Goal: Task Accomplishment & Management: Use online tool/utility

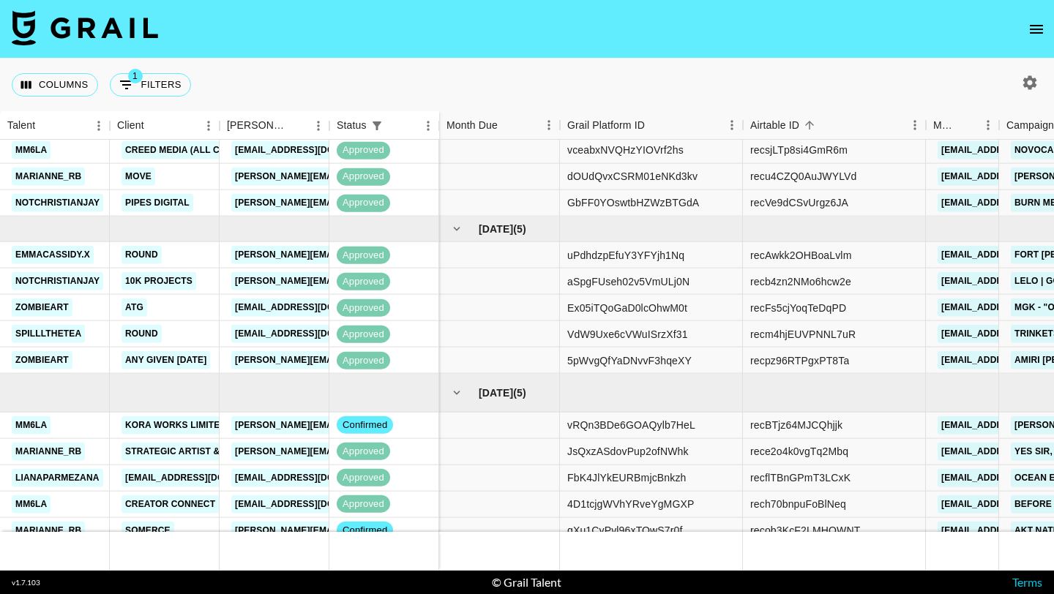
scroll to position [540, 0]
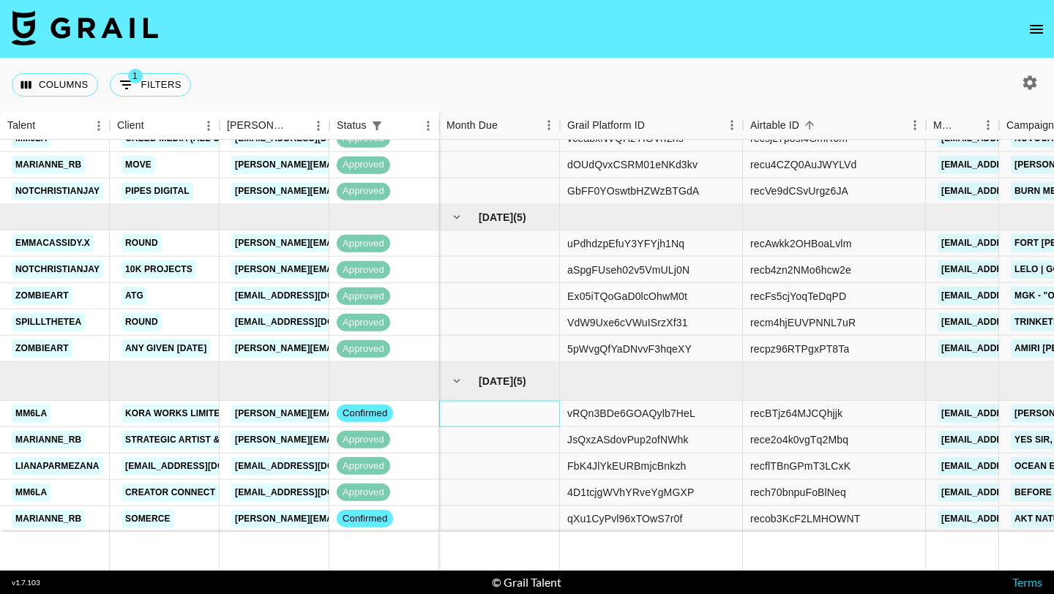
click at [538, 419] on div at bounding box center [499, 413] width 121 height 26
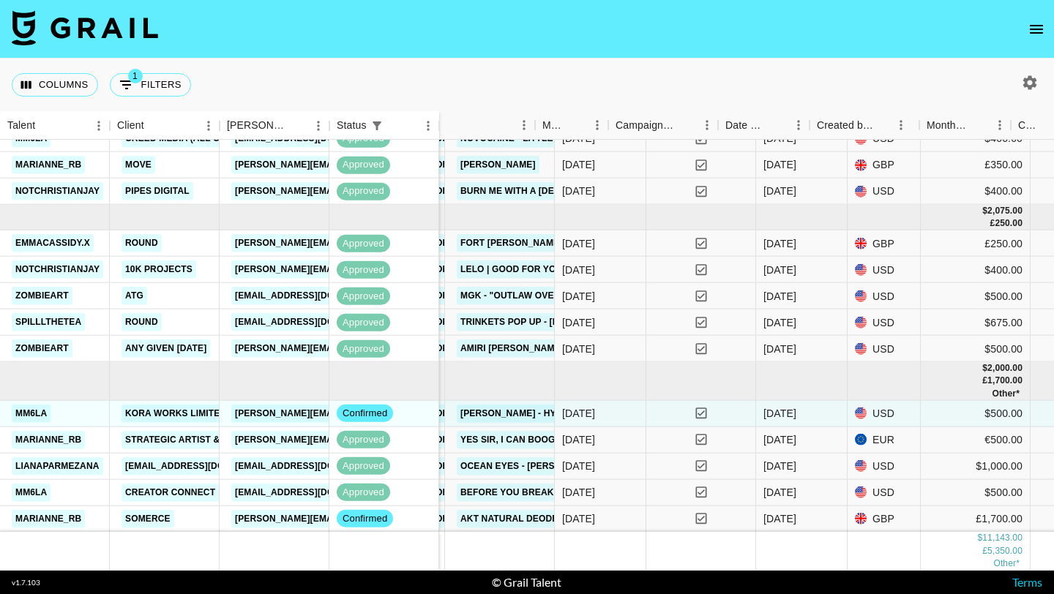
scroll to position [540, 607]
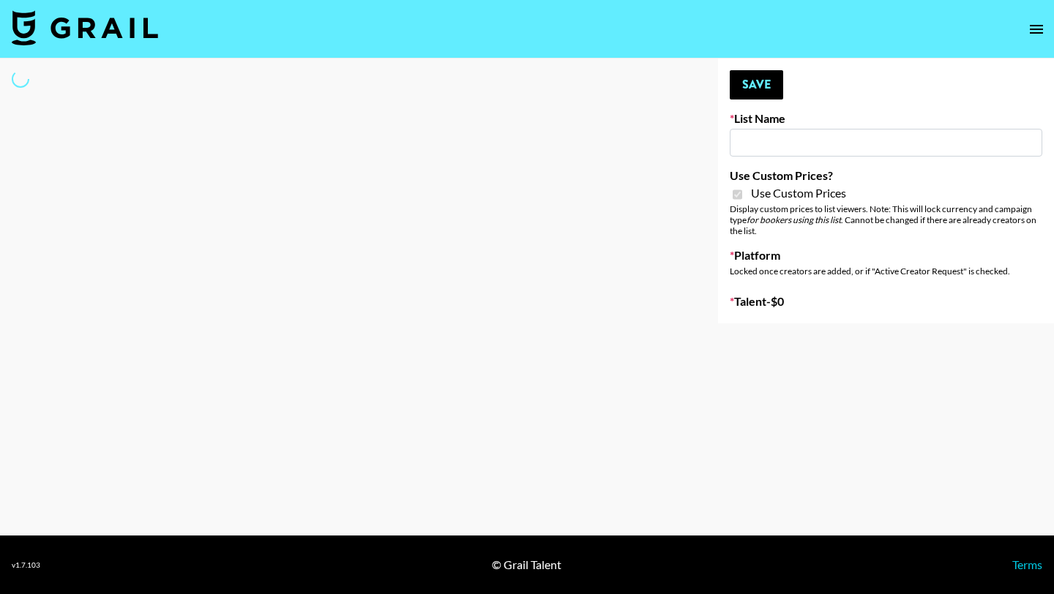
type input "[PERSON_NAME] - Relatable ([DATE])"
checkbox input "true"
select select "Brand"
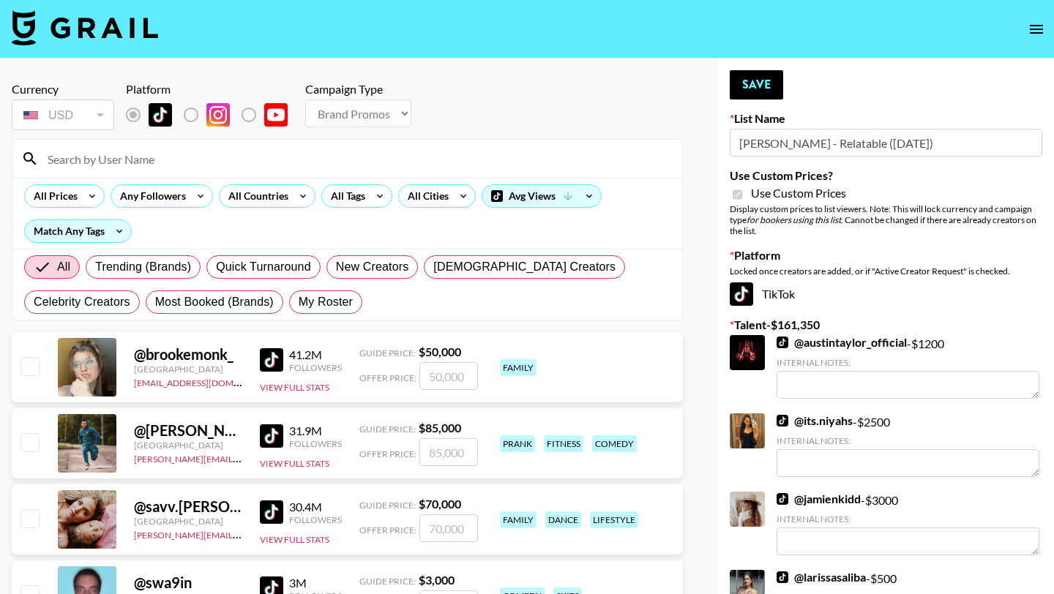
click at [225, 164] on input at bounding box center [356, 158] width 634 height 23
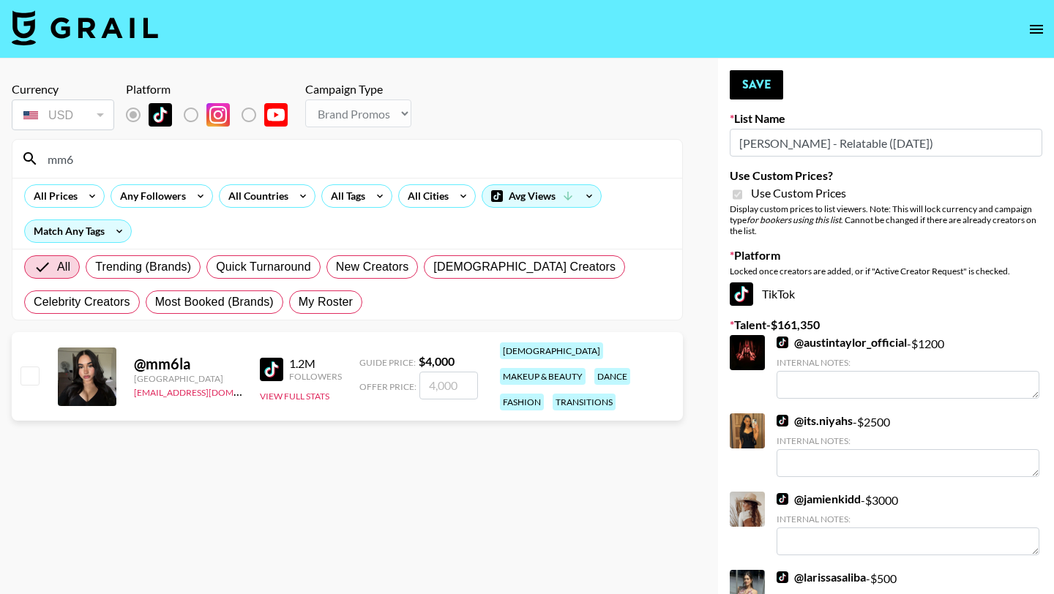
type input "mm6"
click at [32, 367] on input "checkbox" at bounding box center [29, 376] width 18 height 18
checkbox input "true"
click at [454, 377] on input "4000" at bounding box center [448, 386] width 59 height 28
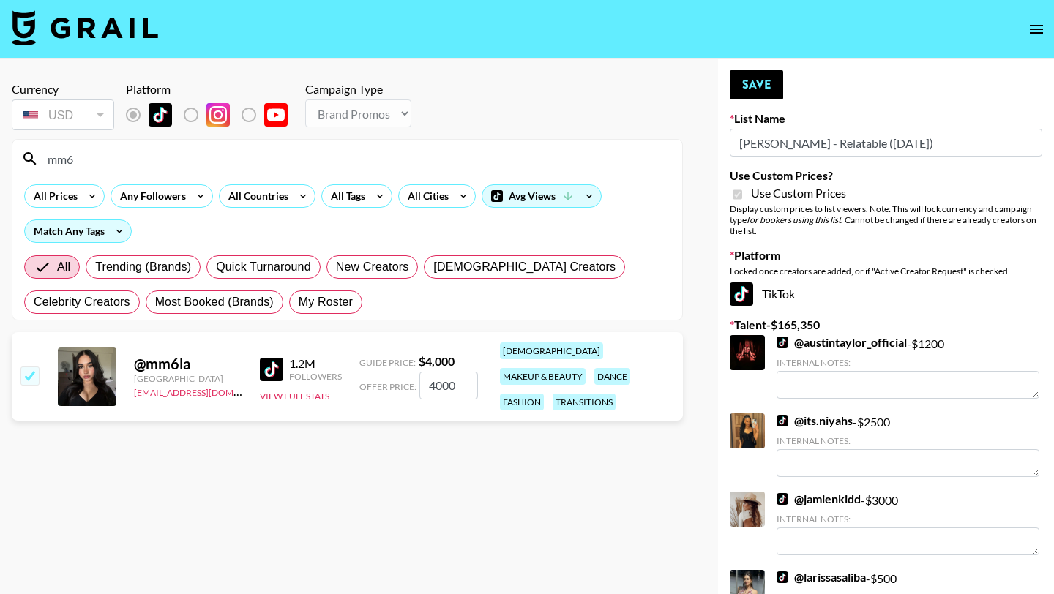
click at [454, 377] on input "4000" at bounding box center [448, 386] width 59 height 28
type input "2000"
click at [430, 485] on section "Currency USD USD ​ Platform Campaign Type Choose Type... Song Promos Brand Prom…" at bounding box center [347, 308] width 671 height 477
click at [760, 81] on button "Save" at bounding box center [756, 84] width 53 height 29
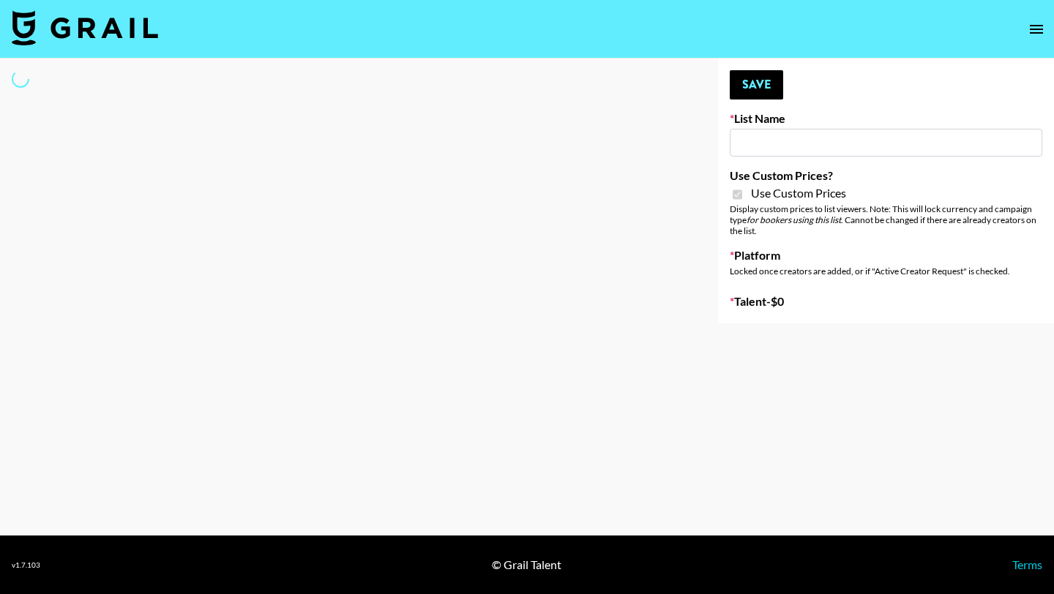
type input "[PERSON_NAME] - Relatable ([DATE])"
checkbox input "true"
select select "Brand"
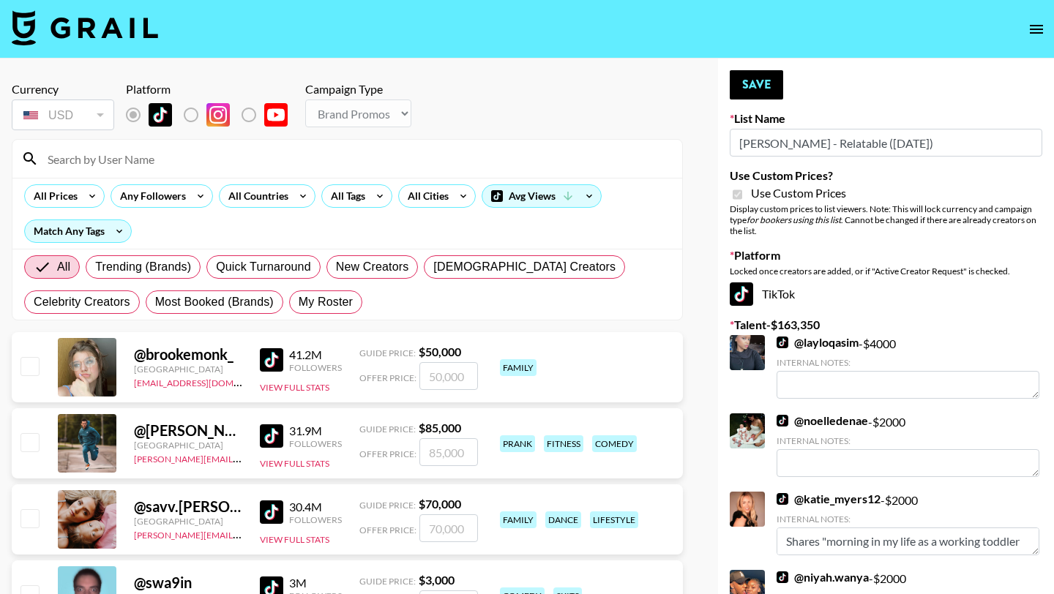
click at [195, 169] on input at bounding box center [356, 158] width 634 height 23
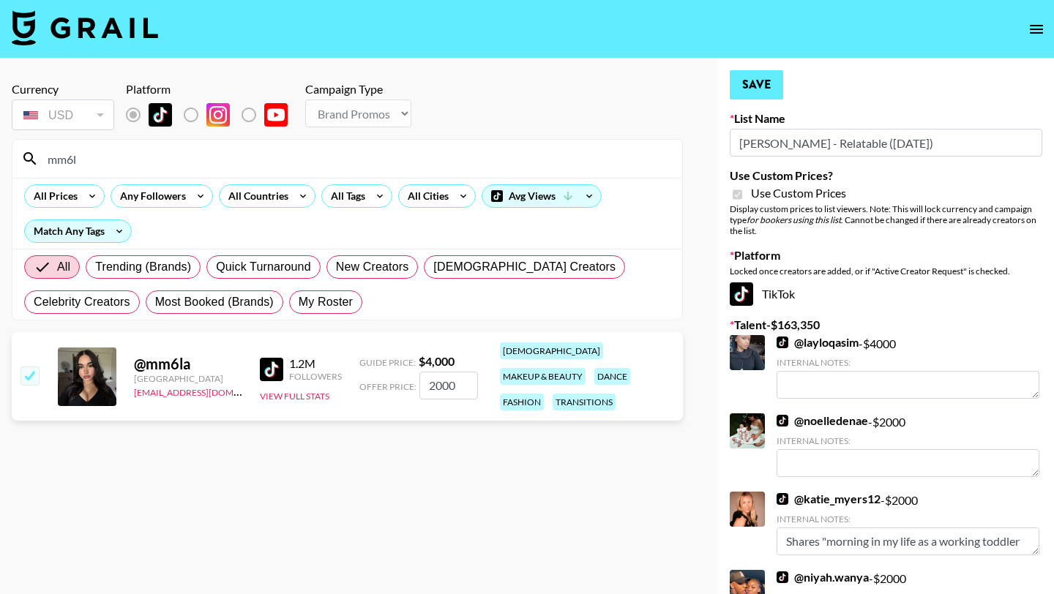
type input "mm6l"
click at [743, 89] on button "Save" at bounding box center [756, 84] width 53 height 29
